Goal: Information Seeking & Learning: Find specific fact

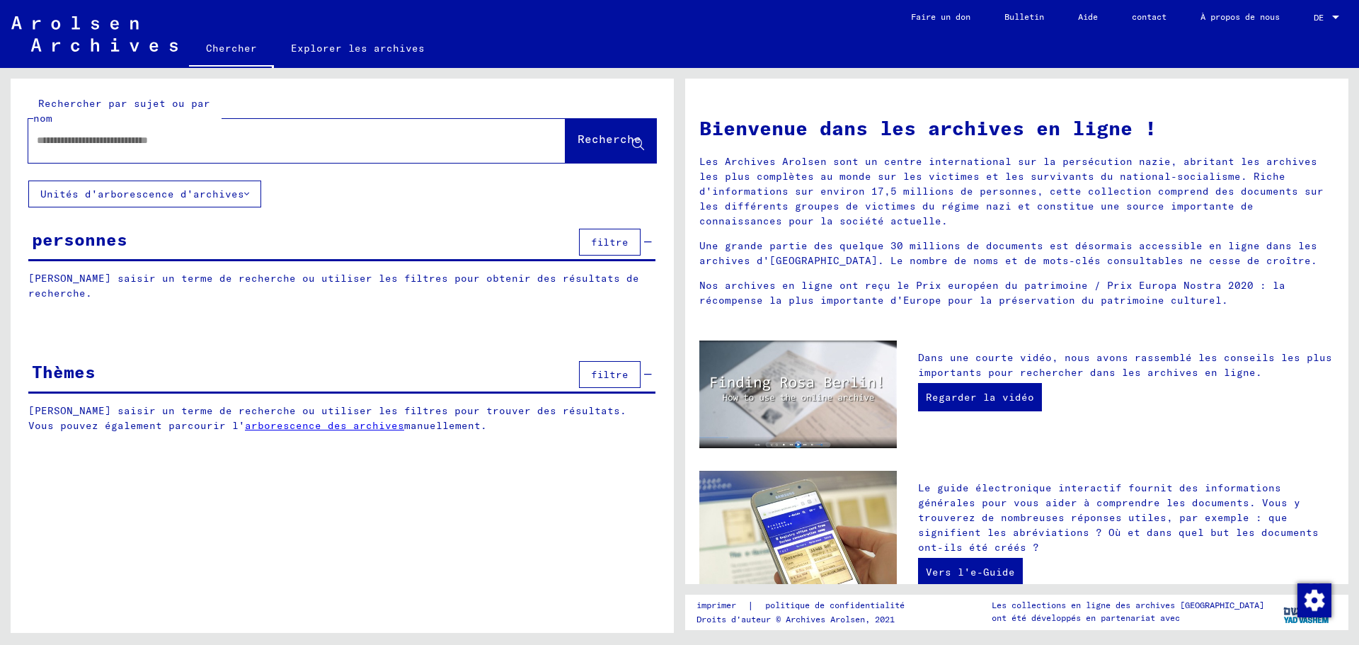
click at [90, 127] on div at bounding box center [275, 141] width 495 height 32
click at [108, 142] on input "text" at bounding box center [280, 140] width 486 height 15
type input "**********"
click at [597, 142] on font "Recherche" at bounding box center [609, 139] width 64 height 14
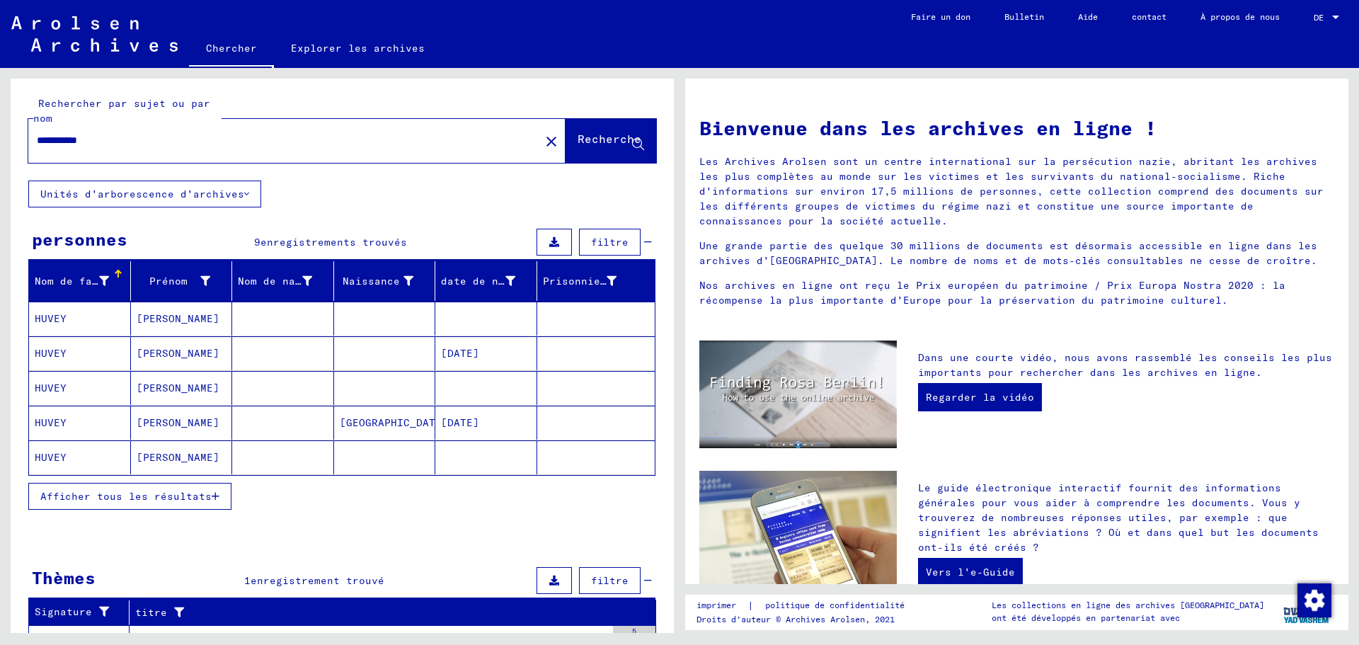
click at [212, 495] on icon "button" at bounding box center [216, 496] width 8 height 10
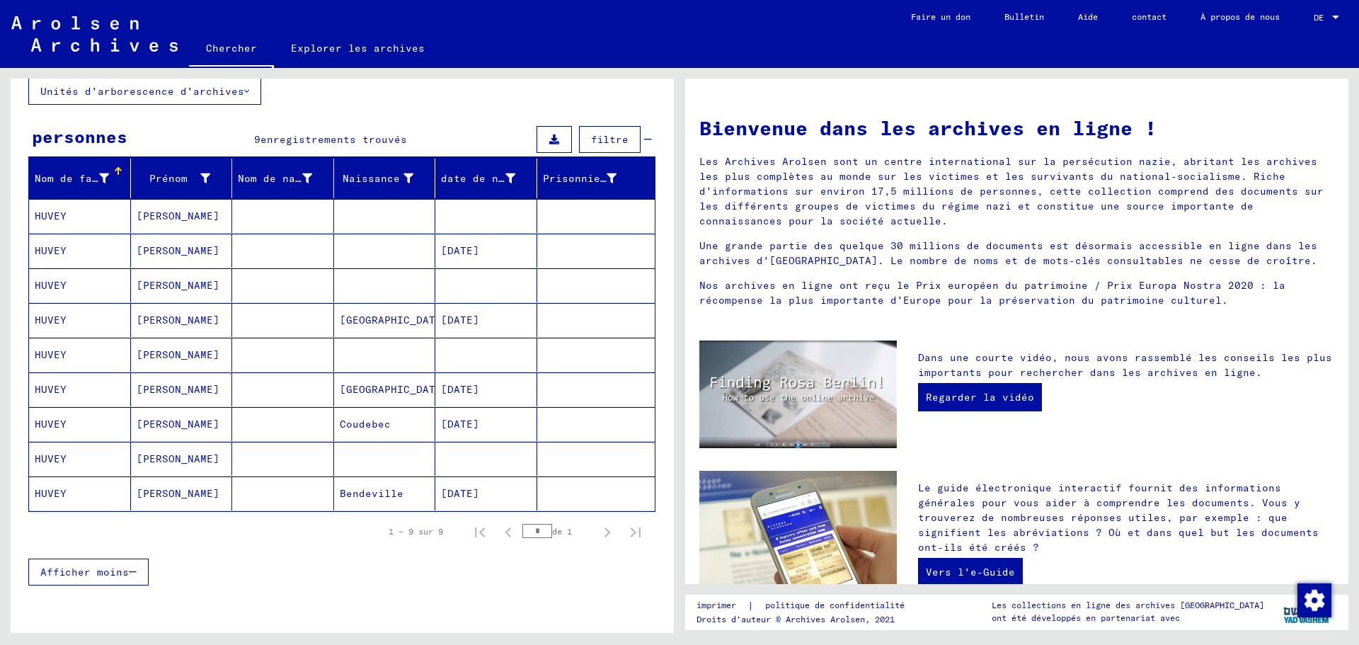
scroll to position [142, 0]
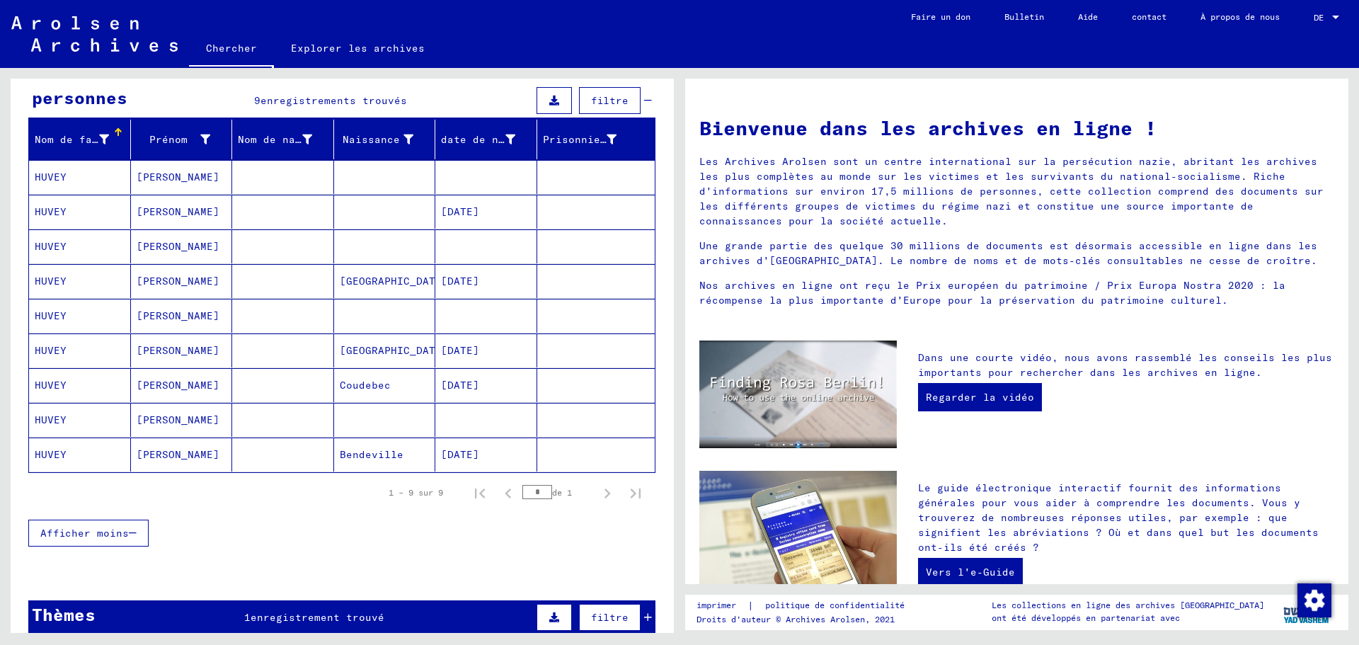
click at [193, 386] on font "[PERSON_NAME]" at bounding box center [178, 385] width 83 height 13
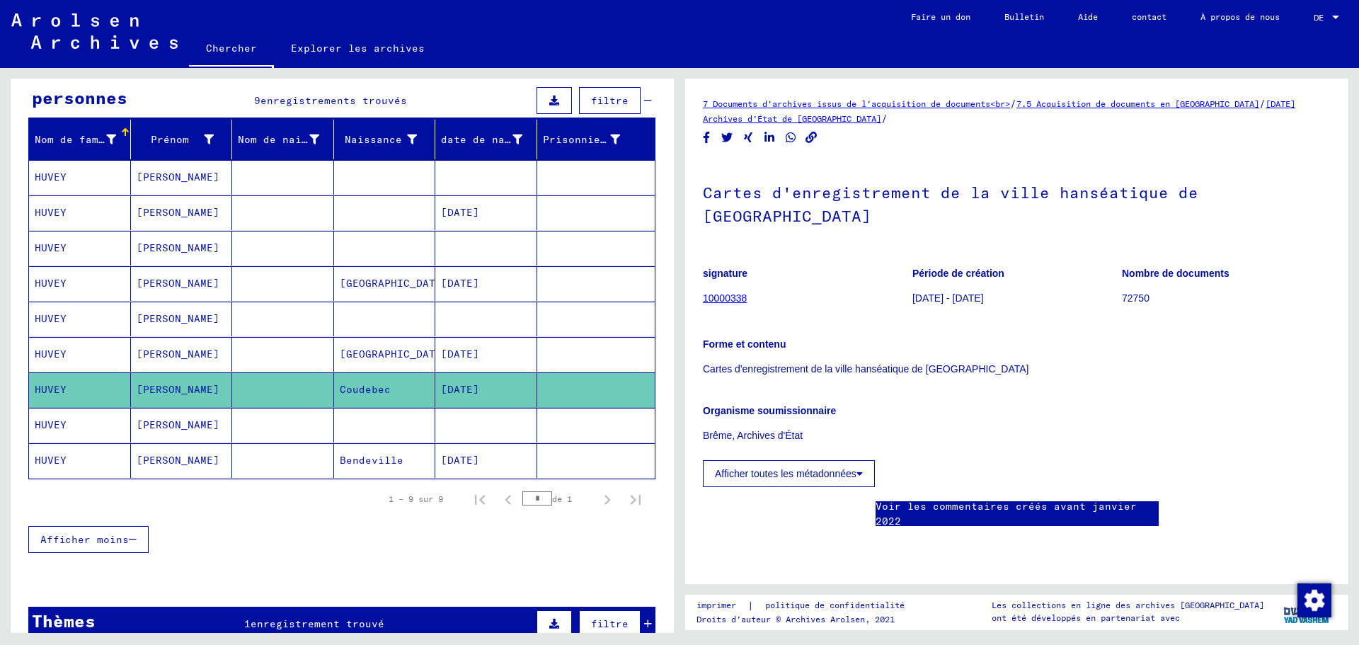
click at [749, 103] on font "7 Documents d'archives issus de l'acquisition de documents<br>" at bounding box center [856, 103] width 307 height 11
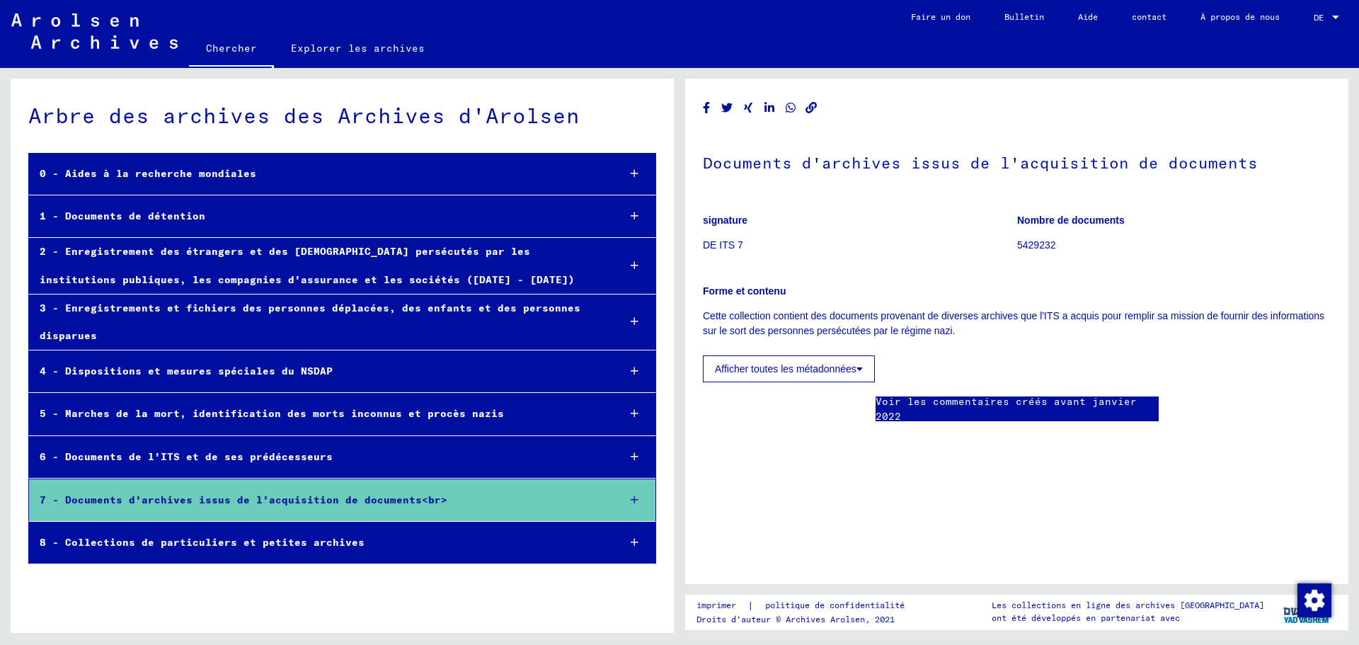
click at [633, 498] on icon at bounding box center [635, 500] width 8 height 10
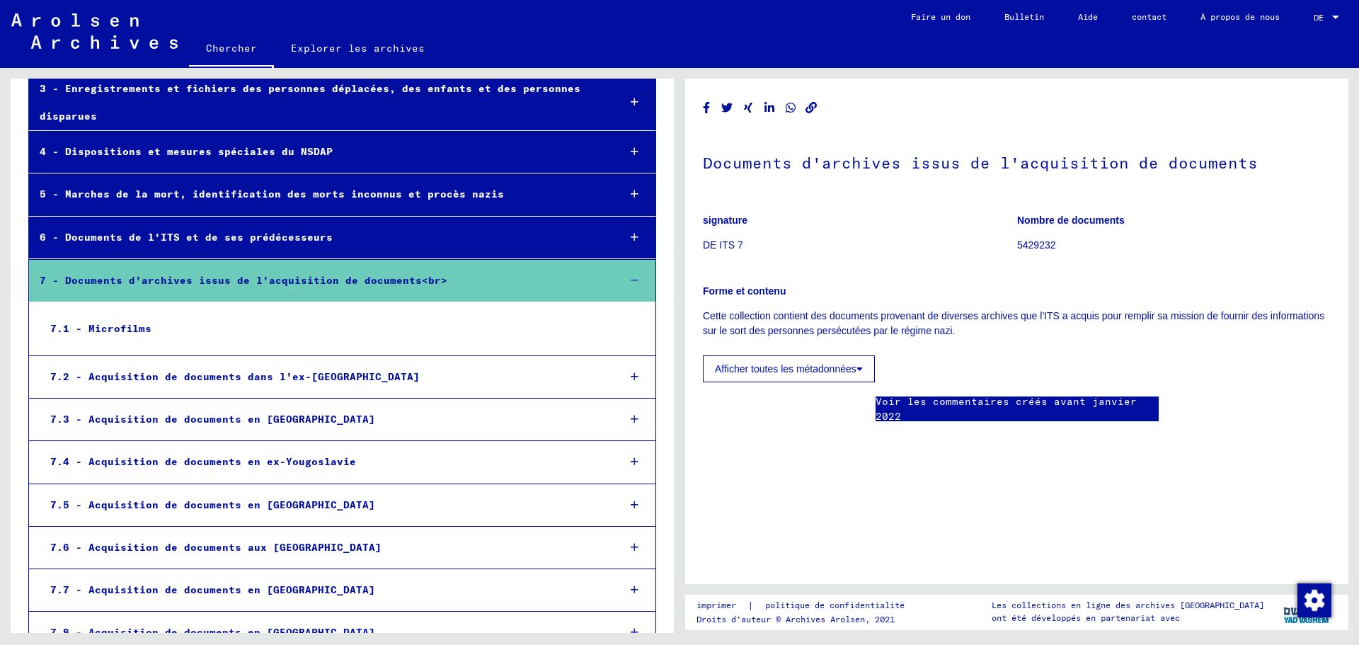
scroll to position [212, 0]
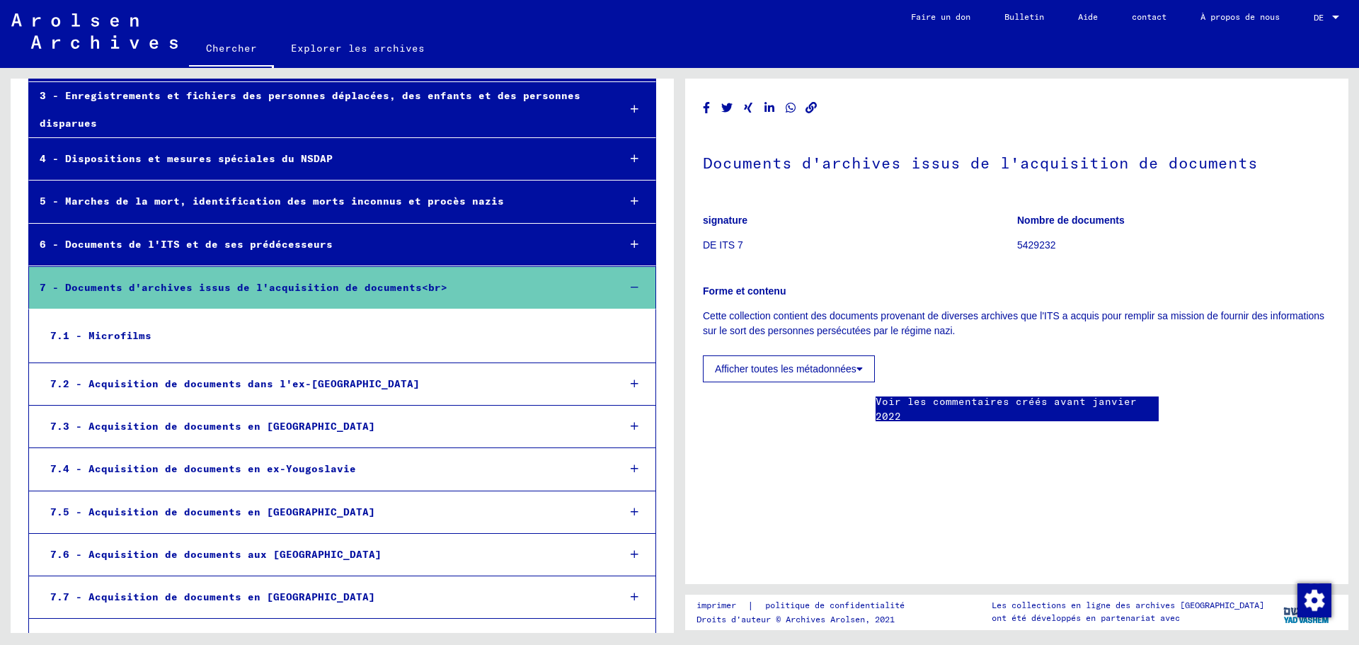
click at [413, 377] on div "7.2 - Acquisition de documents dans l'ex-[GEOGRAPHIC_DATA]" at bounding box center [324, 384] width 568 height 28
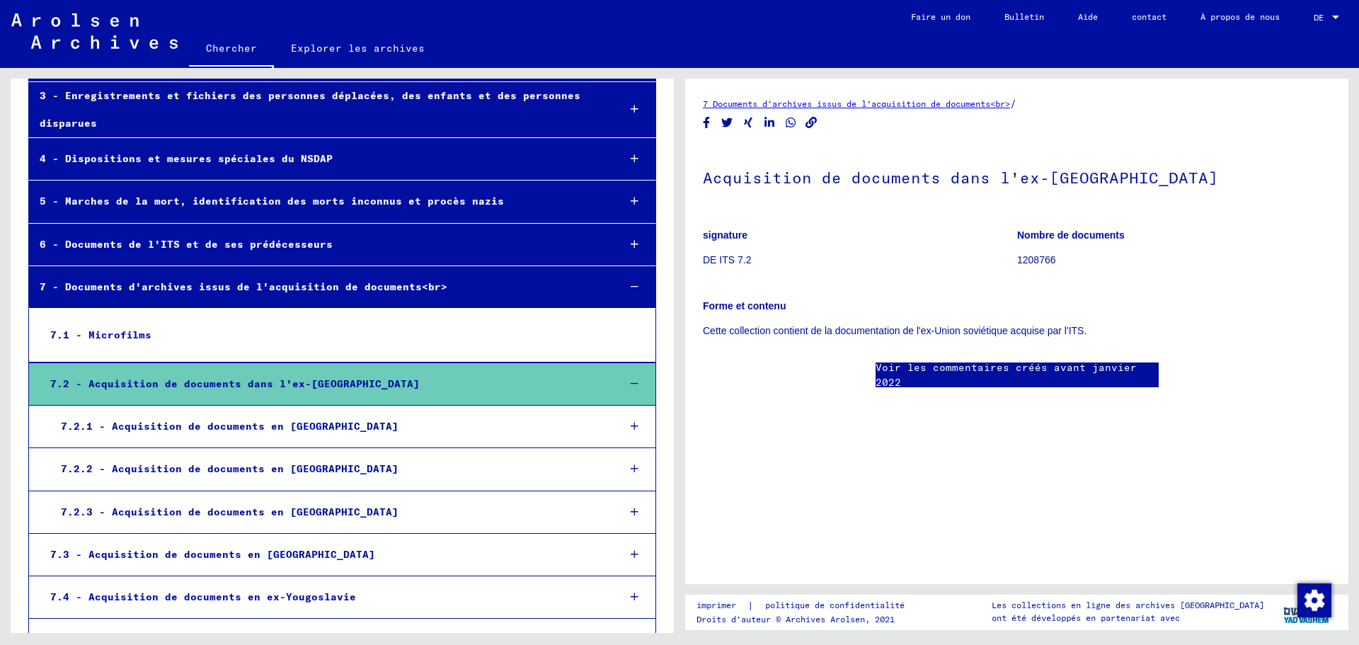
click at [815, 103] on font "7 Documents d'archives issus de l'acquisition de documents<br>" at bounding box center [856, 103] width 307 height 11
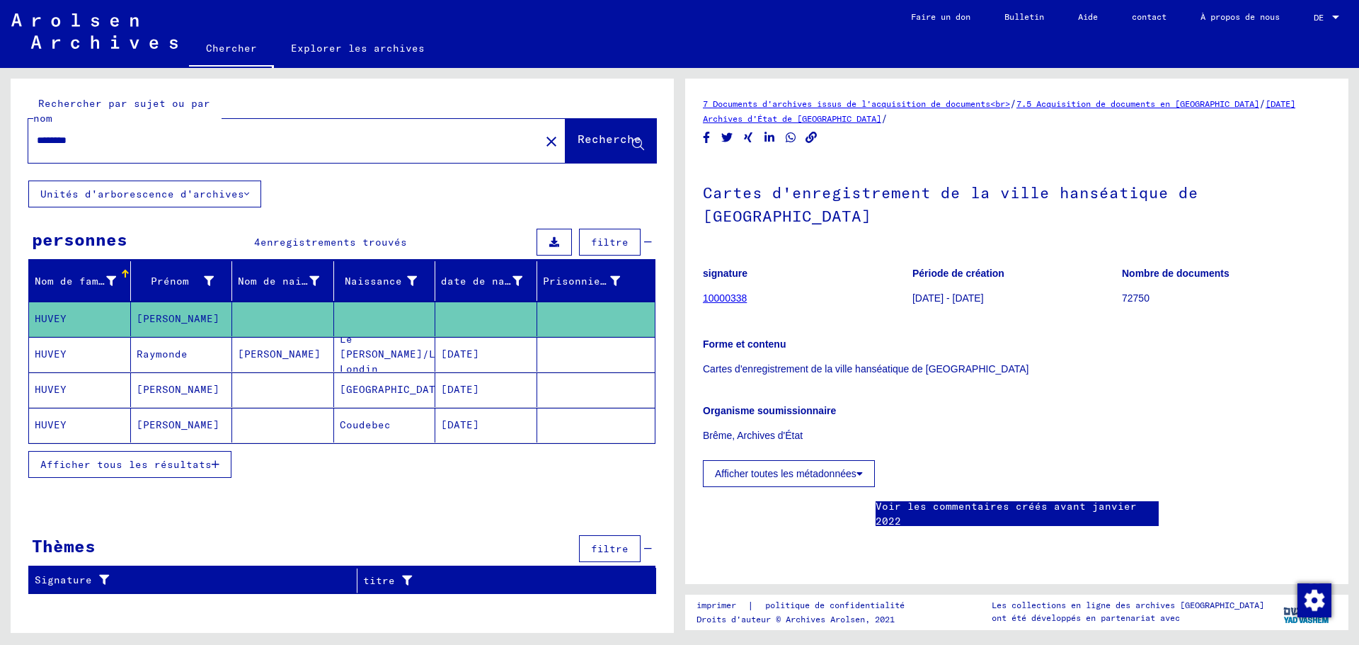
click at [801, 122] on font "[DATE] Archives d'État de [GEOGRAPHIC_DATA]" at bounding box center [999, 110] width 592 height 25
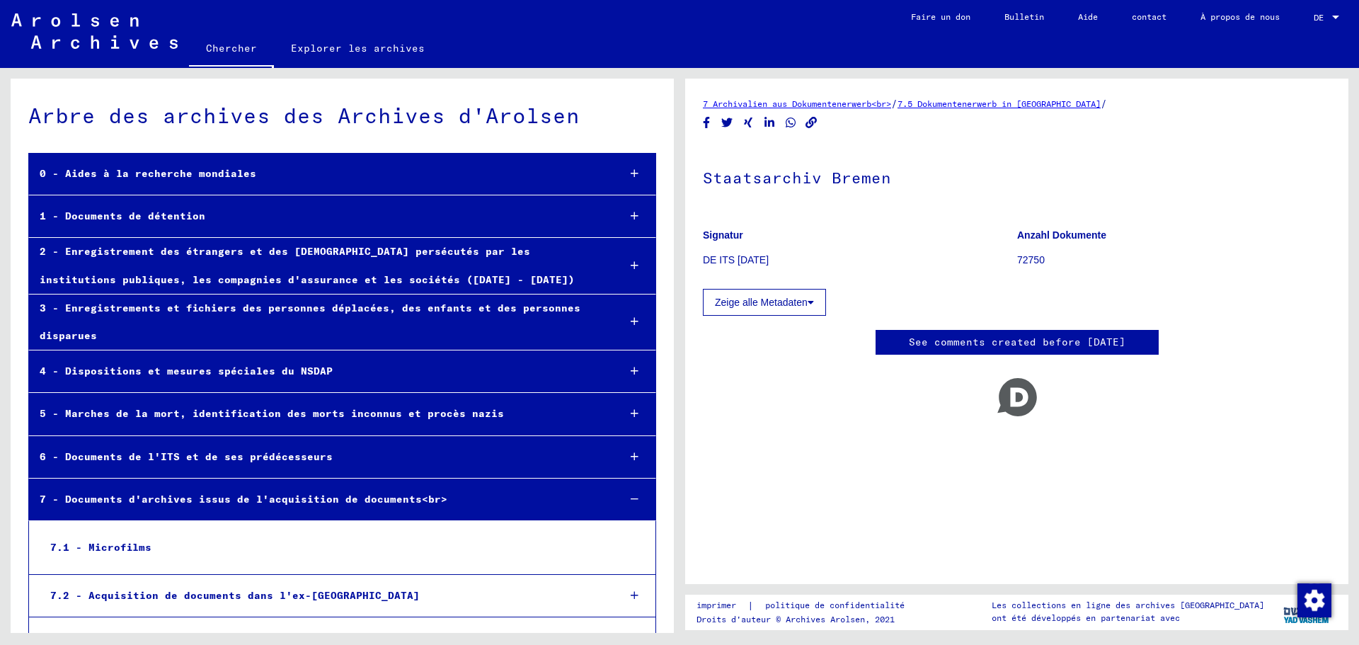
scroll to position [1142, 0]
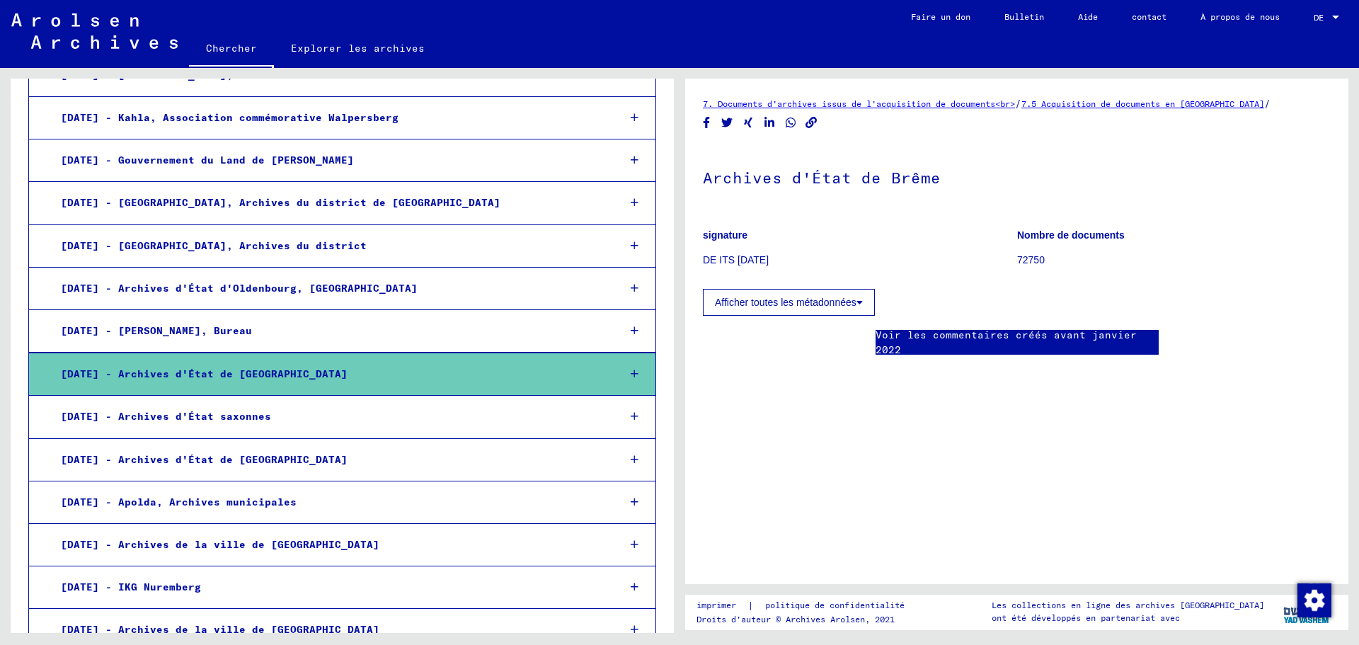
click at [355, 362] on div "[DATE] - Archives d'État de [GEOGRAPHIC_DATA]" at bounding box center [328, 374] width 557 height 28
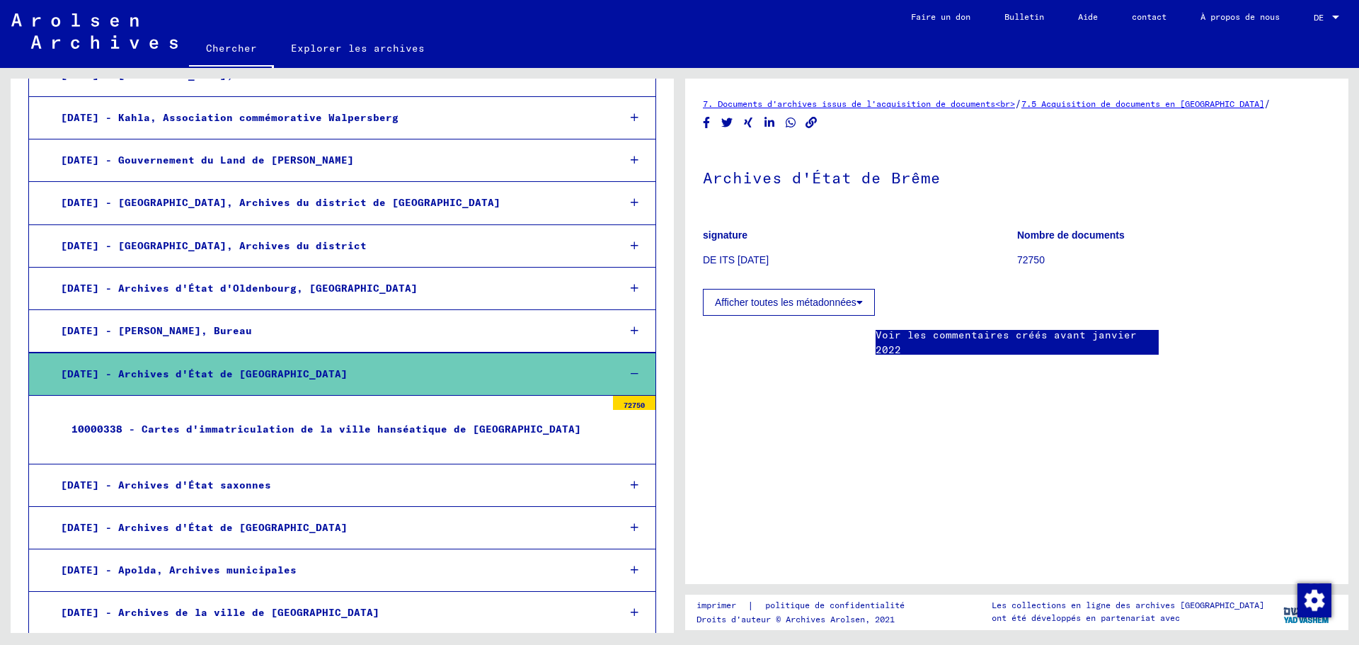
click at [631, 401] on font "72750" at bounding box center [633, 405] width 21 height 9
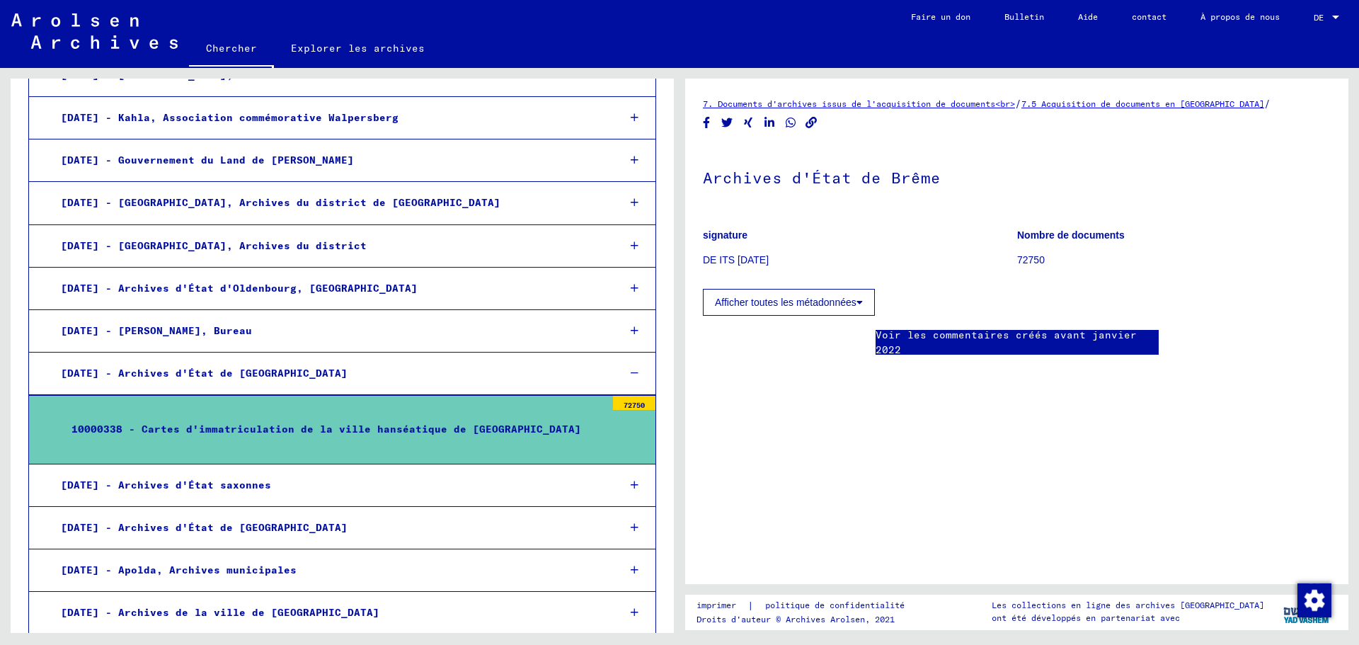
click at [468, 423] on font "10000338 - Cartes d'immatriculation de la ville hanséatique de [GEOGRAPHIC_DATA]" at bounding box center [326, 429] width 510 height 13
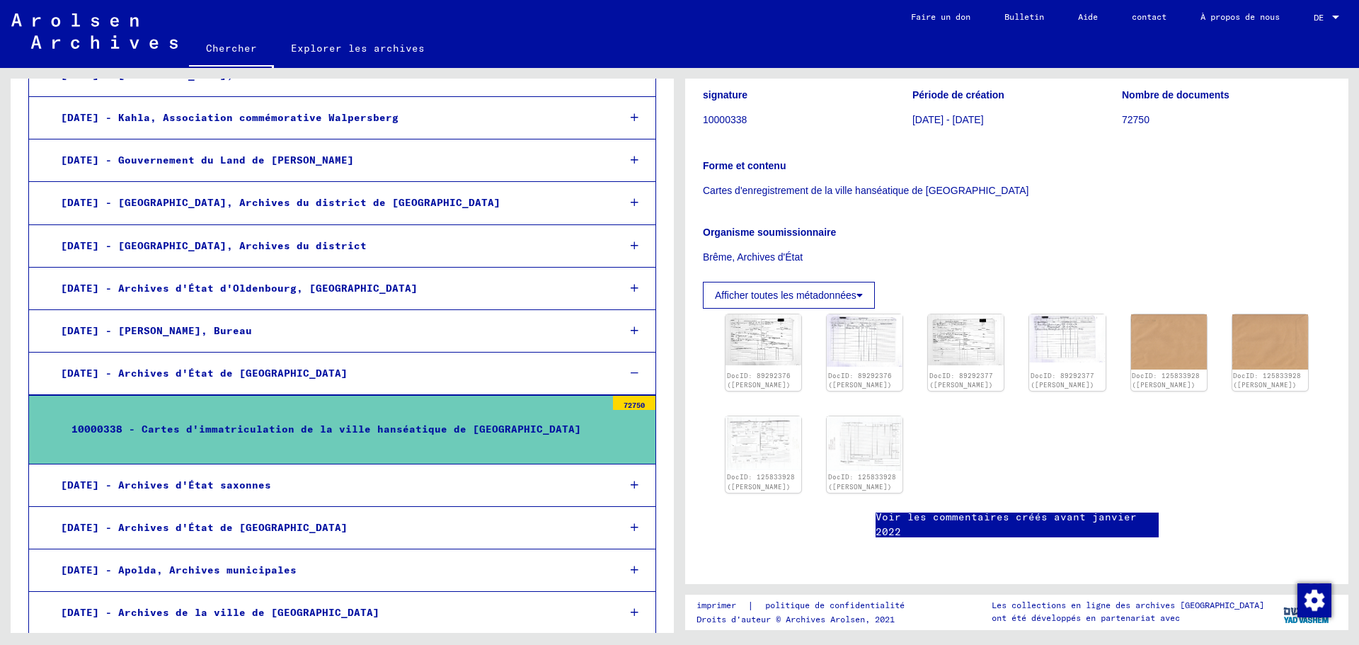
scroll to position [212, 0]
click at [754, 372] on font "DocID: 89292376 ([PERSON_NAME])" at bounding box center [758, 381] width 67 height 18
